Goal: Information Seeking & Learning: Find specific fact

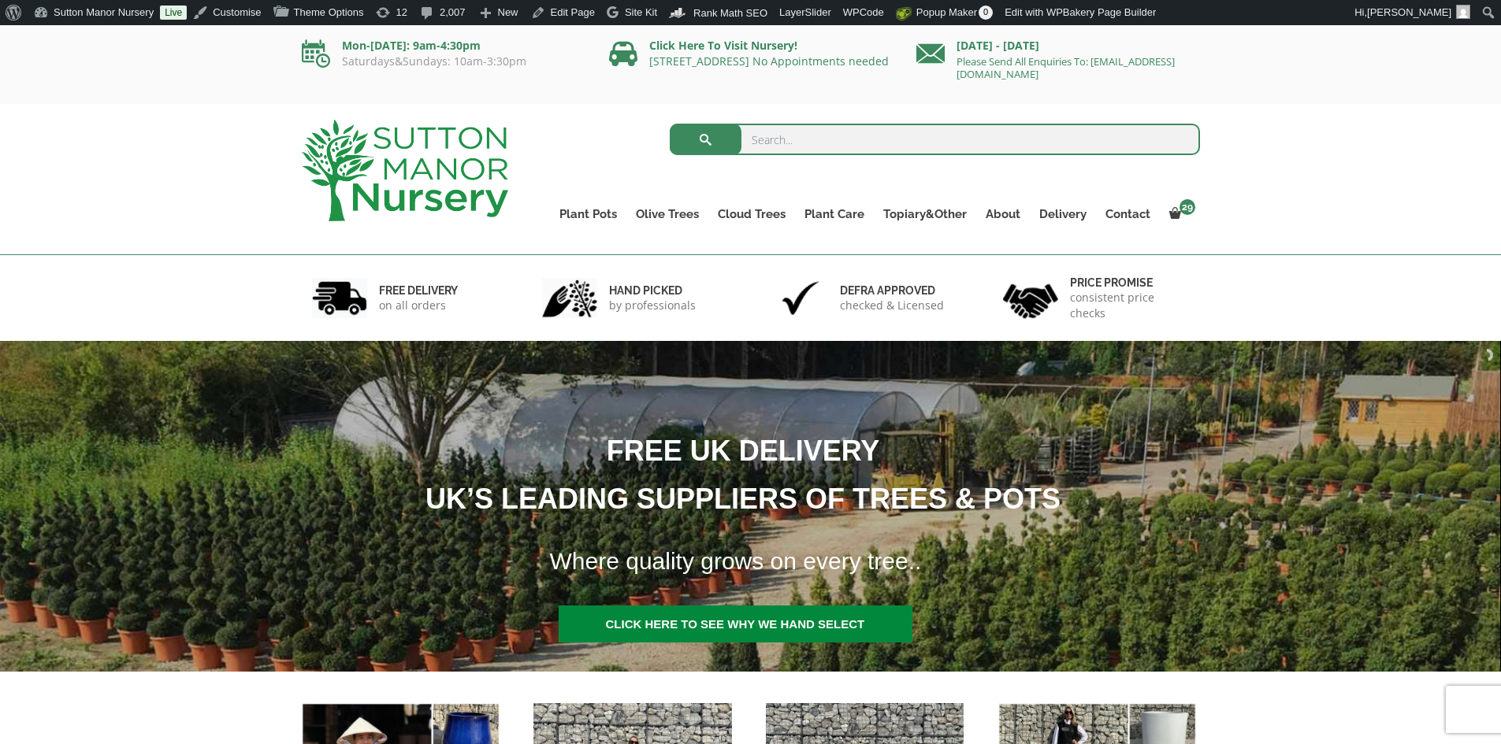
drag, startPoint x: 827, startPoint y: 138, endPoint x: 818, endPoint y: 102, distance: 37.4
click at [826, 130] on input "search" at bounding box center [935, 140] width 530 height 32
type input "J767"
click at [670, 124] on button "submit" at bounding box center [706, 140] width 72 height 32
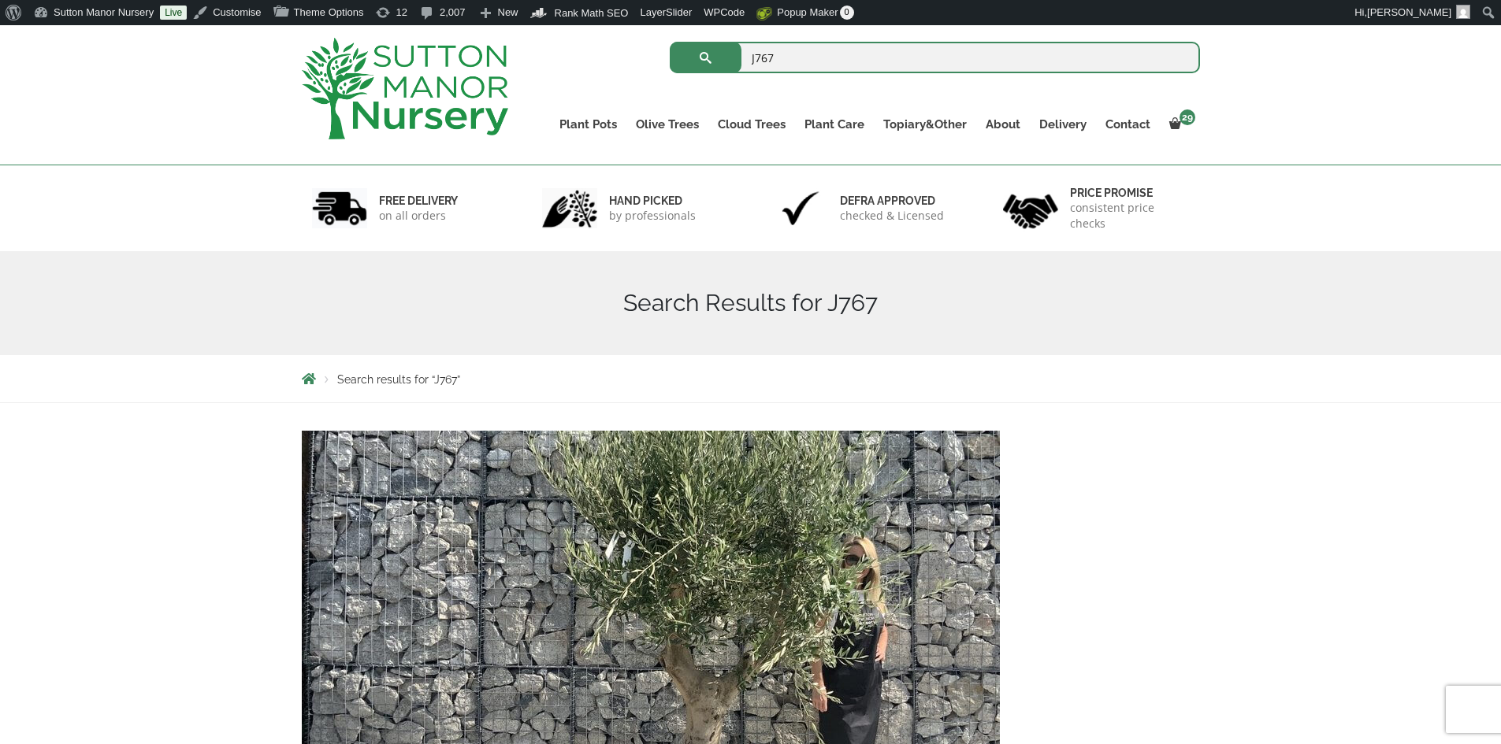
scroll to position [315, 0]
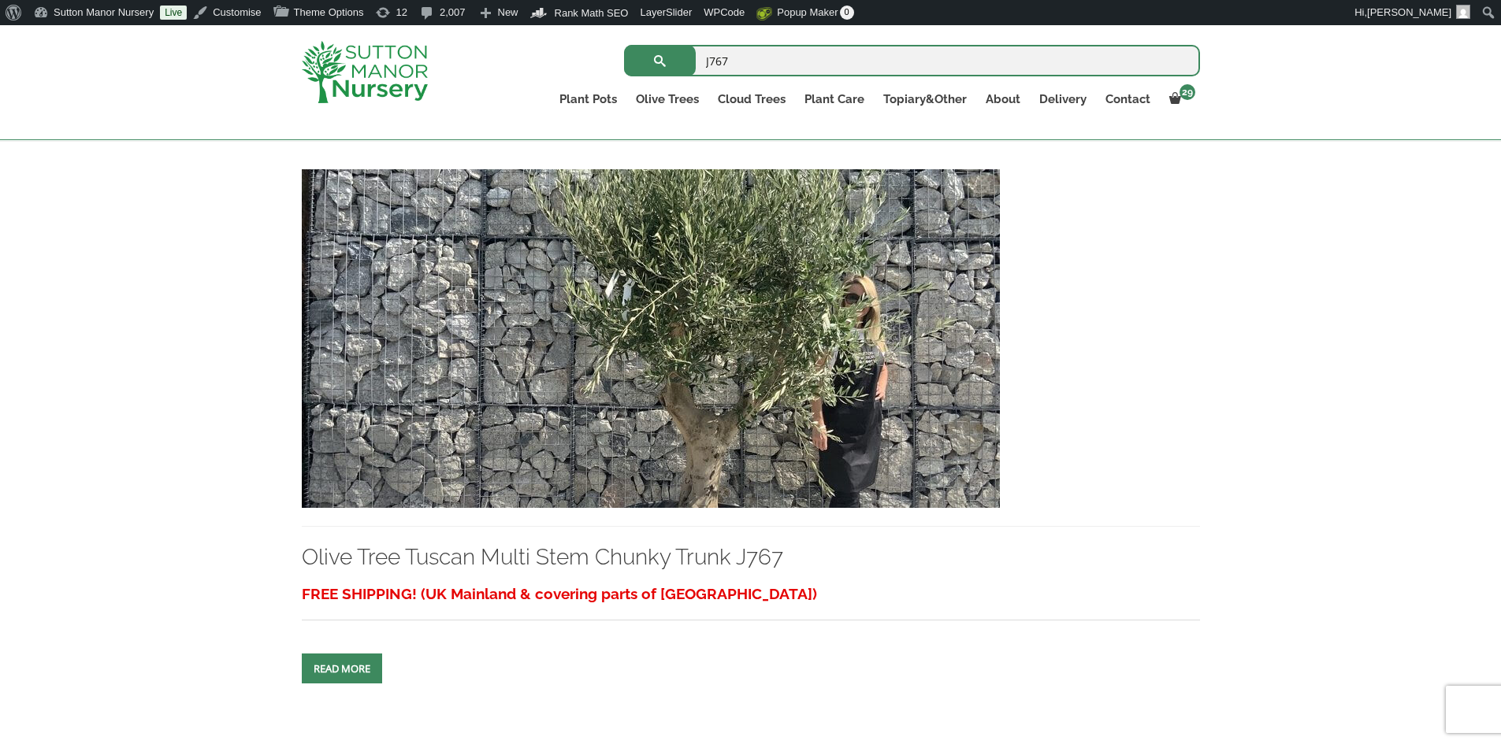
click at [830, 431] on img at bounding box center [651, 338] width 698 height 339
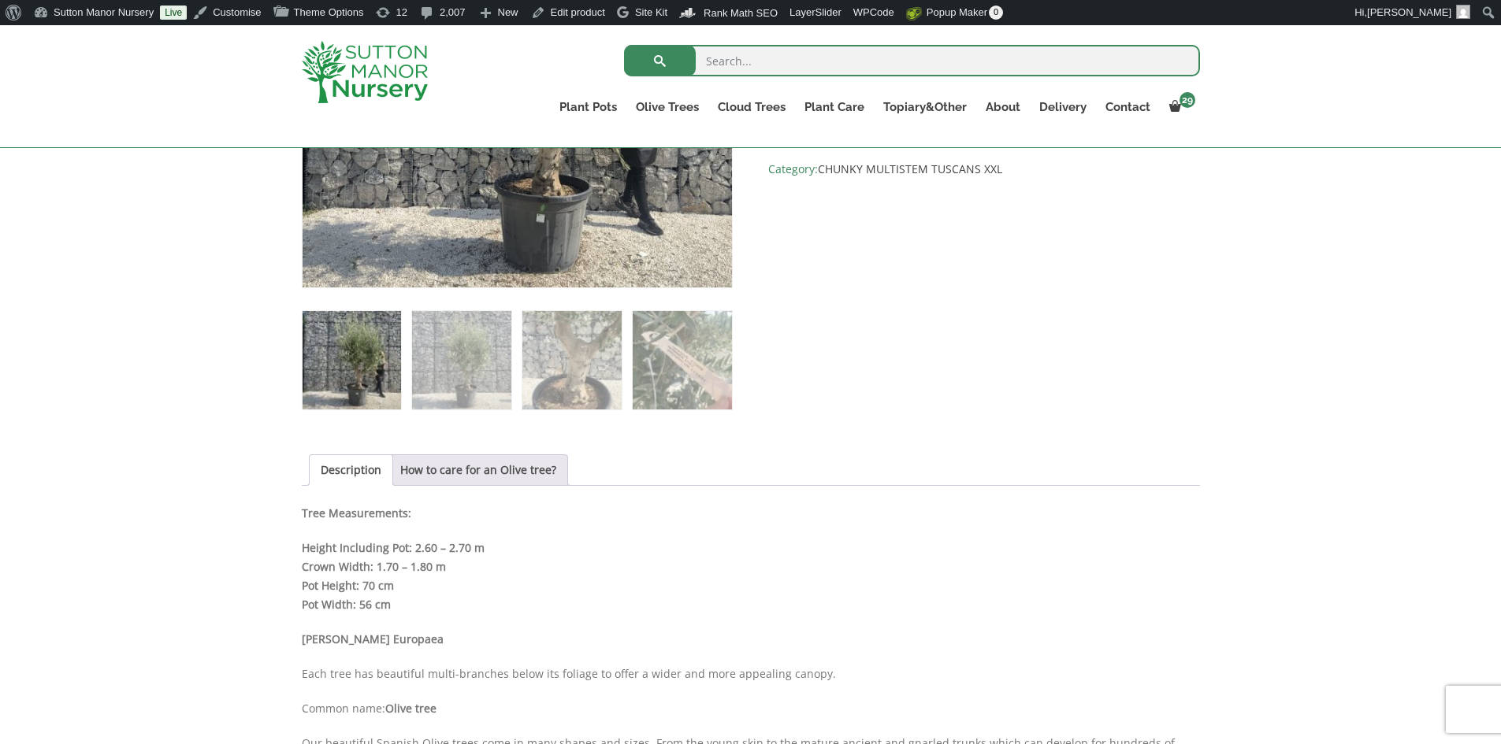
scroll to position [630, 0]
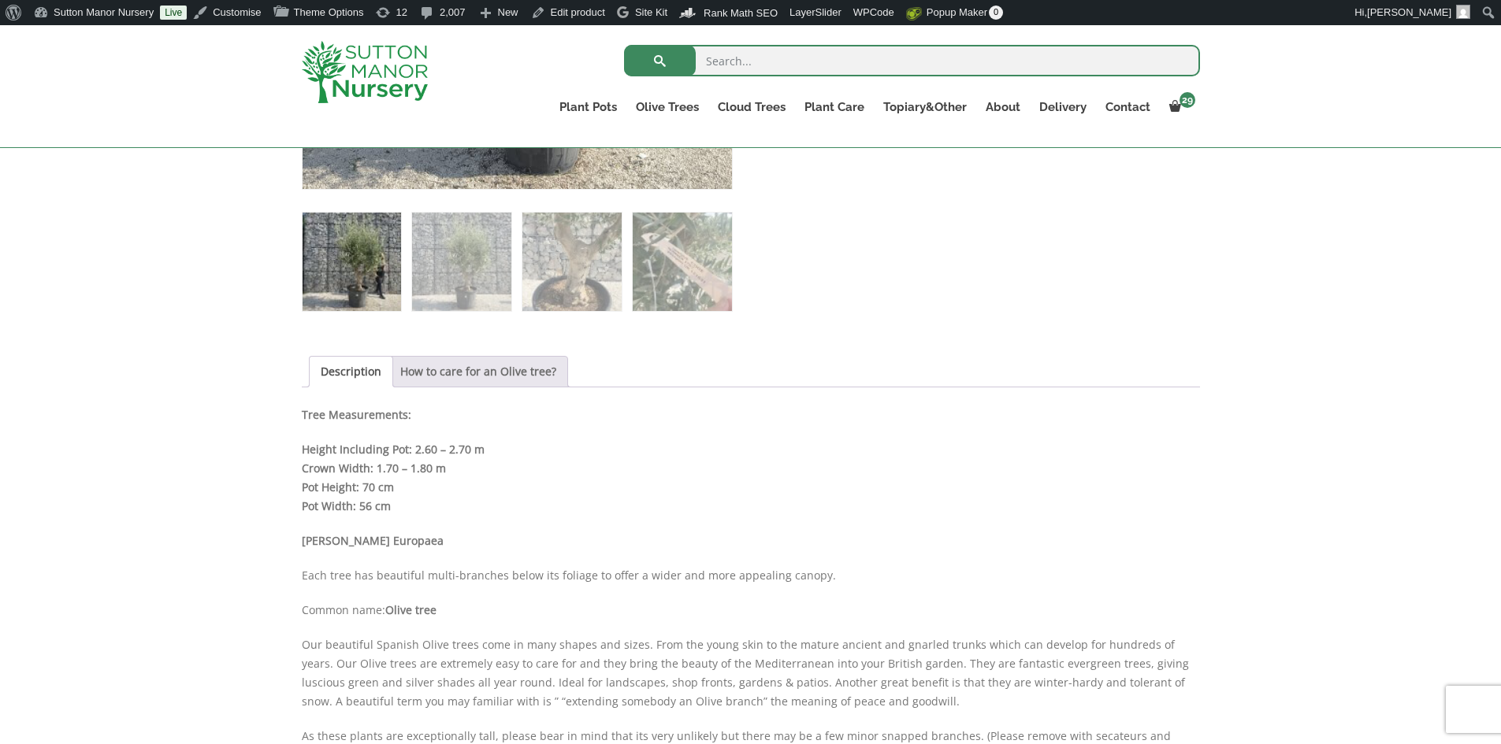
click at [506, 373] on link "How to care for an Olive tree?" at bounding box center [478, 372] width 156 height 30
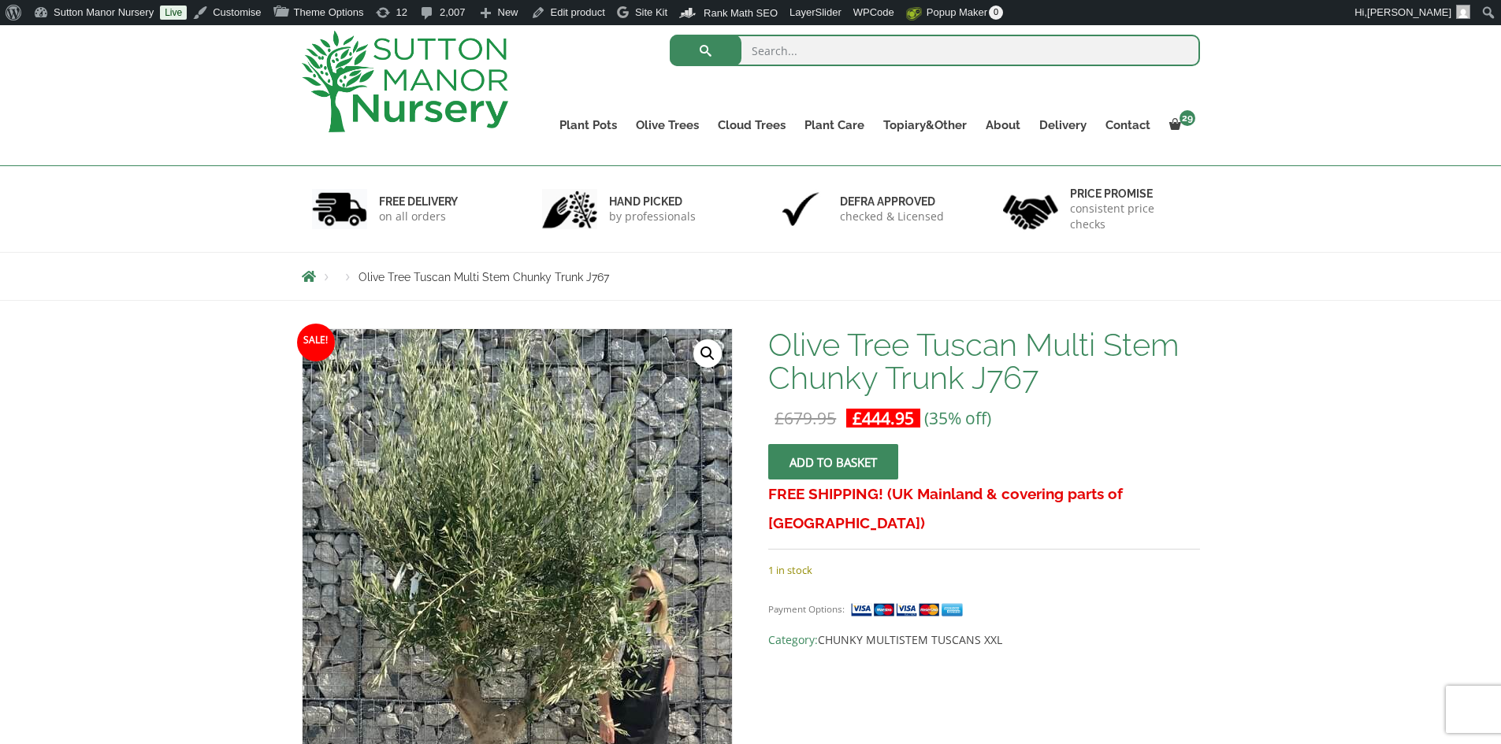
scroll to position [0, 0]
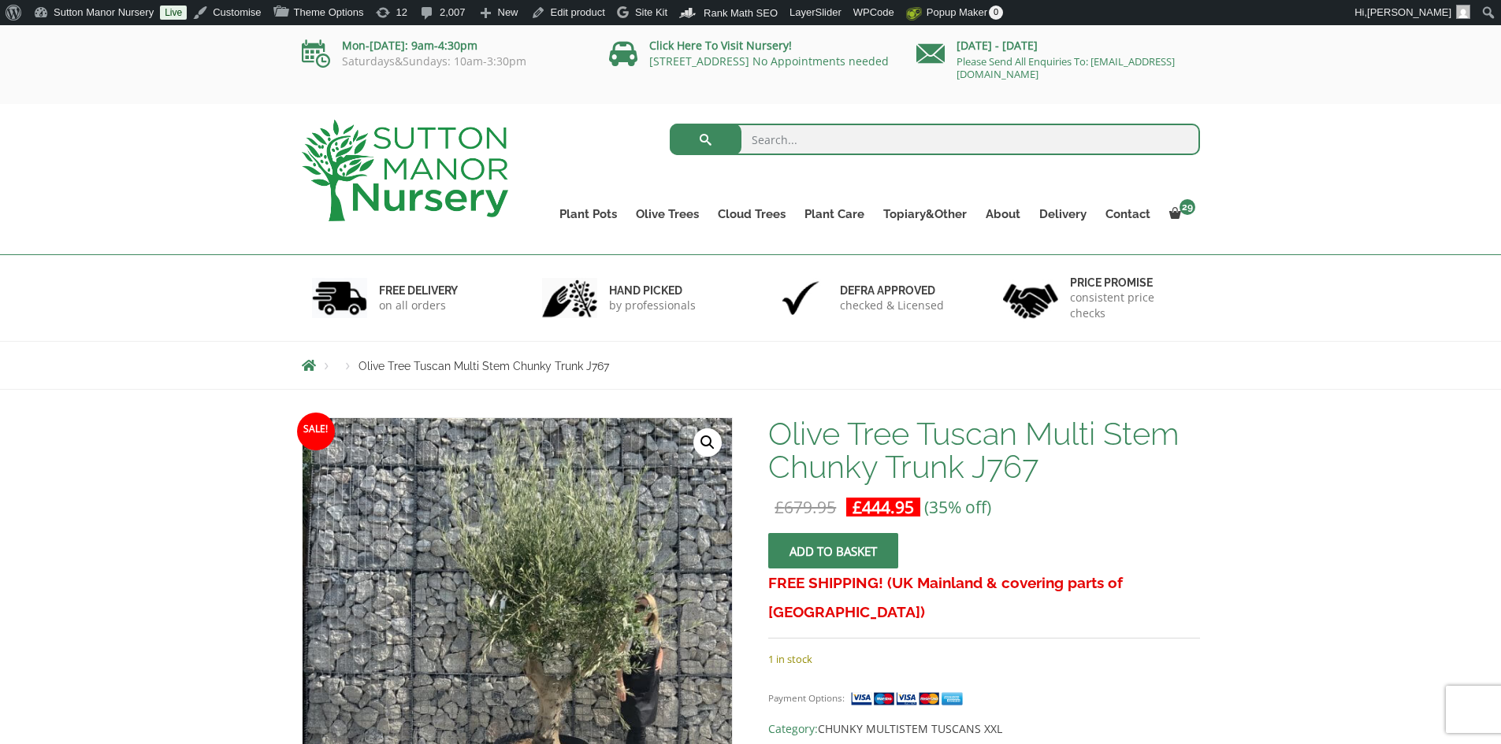
click at [473, 177] on img at bounding box center [405, 171] width 206 height 102
